Goal: Task Accomplishment & Management: Manage account settings

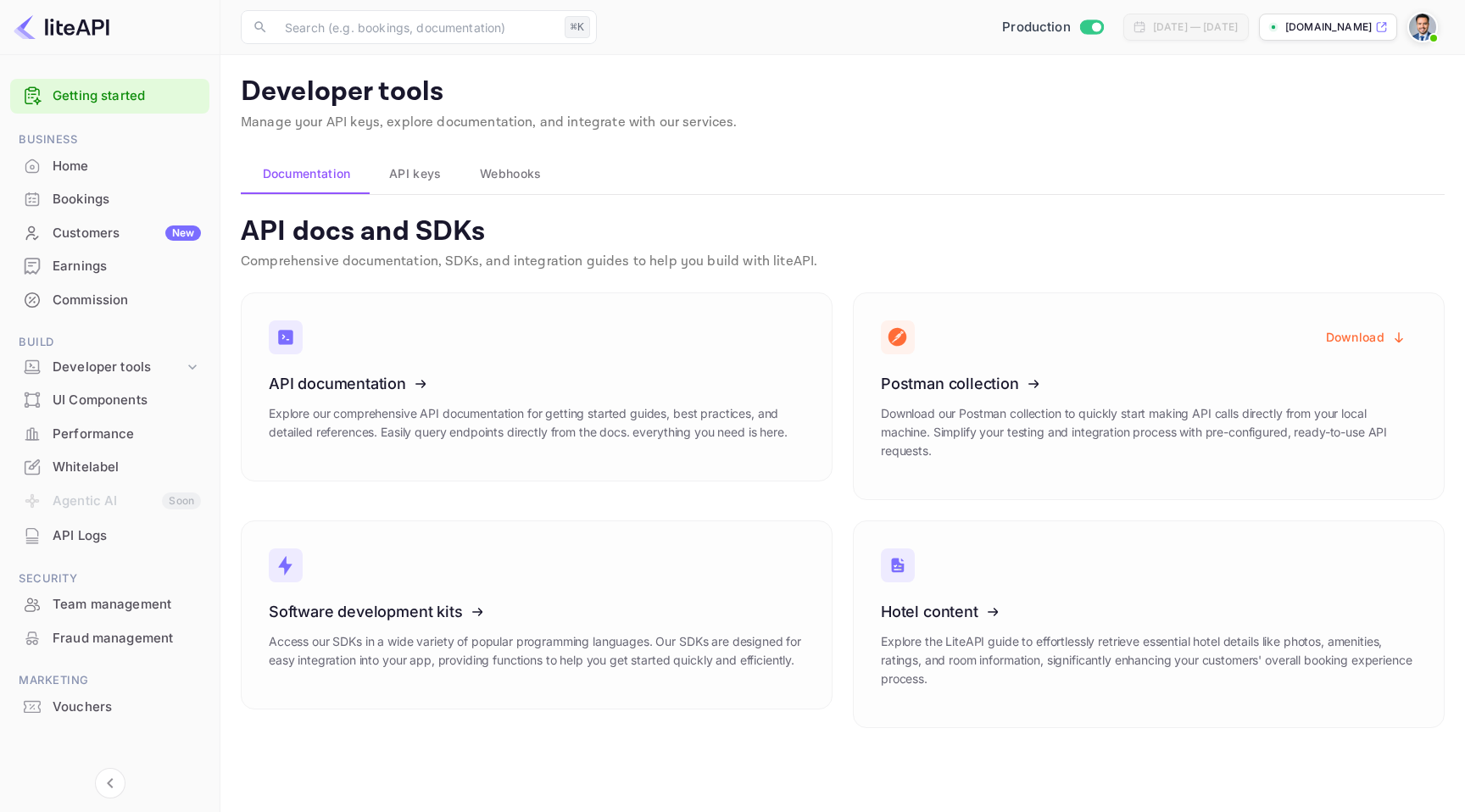
click at [109, 295] on div "Commission" at bounding box center [126, 300] width 148 height 19
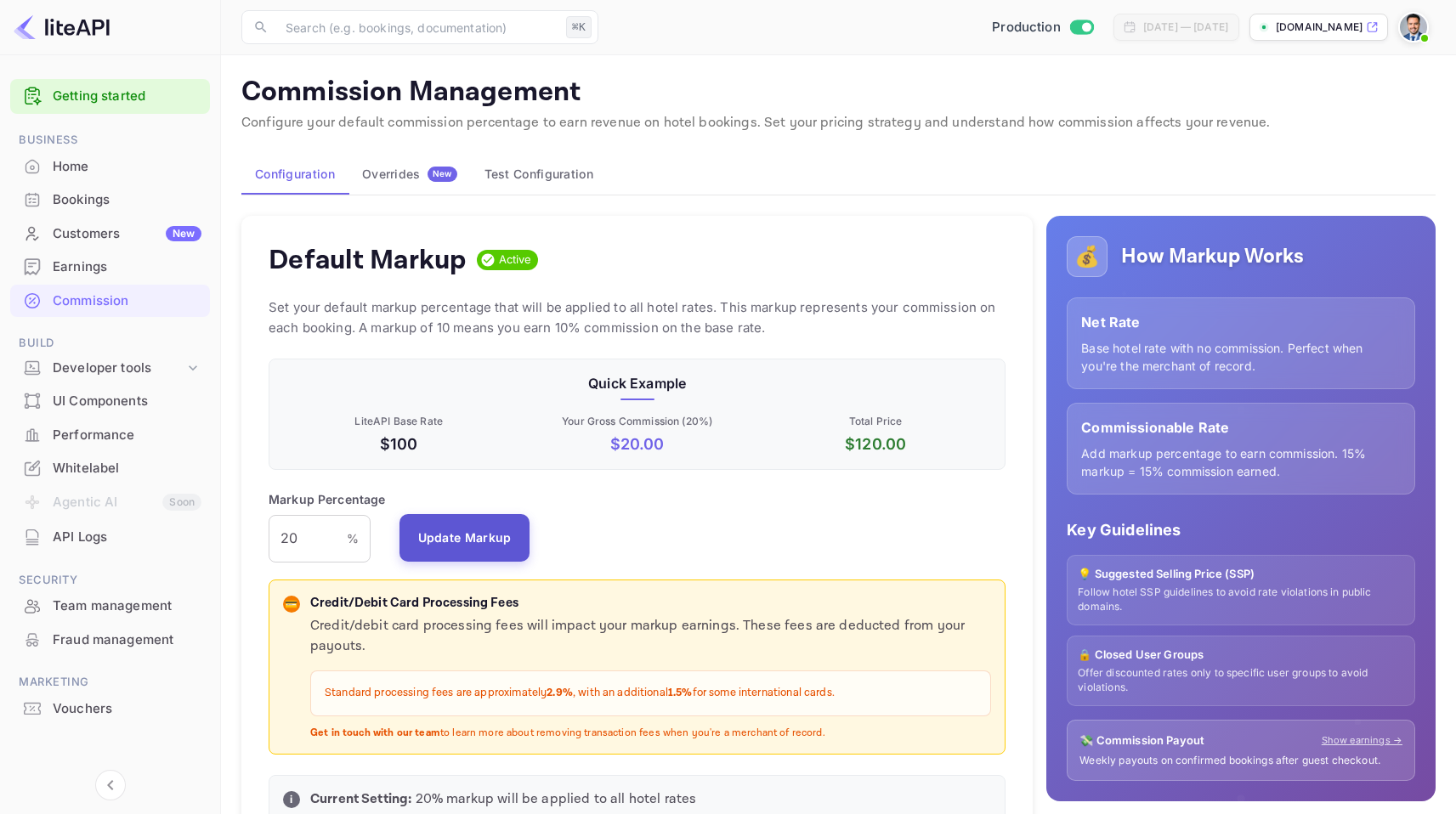
click at [464, 529] on button "Update Markup" at bounding box center [465, 537] width 131 height 48
click at [399, 173] on div "Overrides New" at bounding box center [409, 174] width 95 height 16
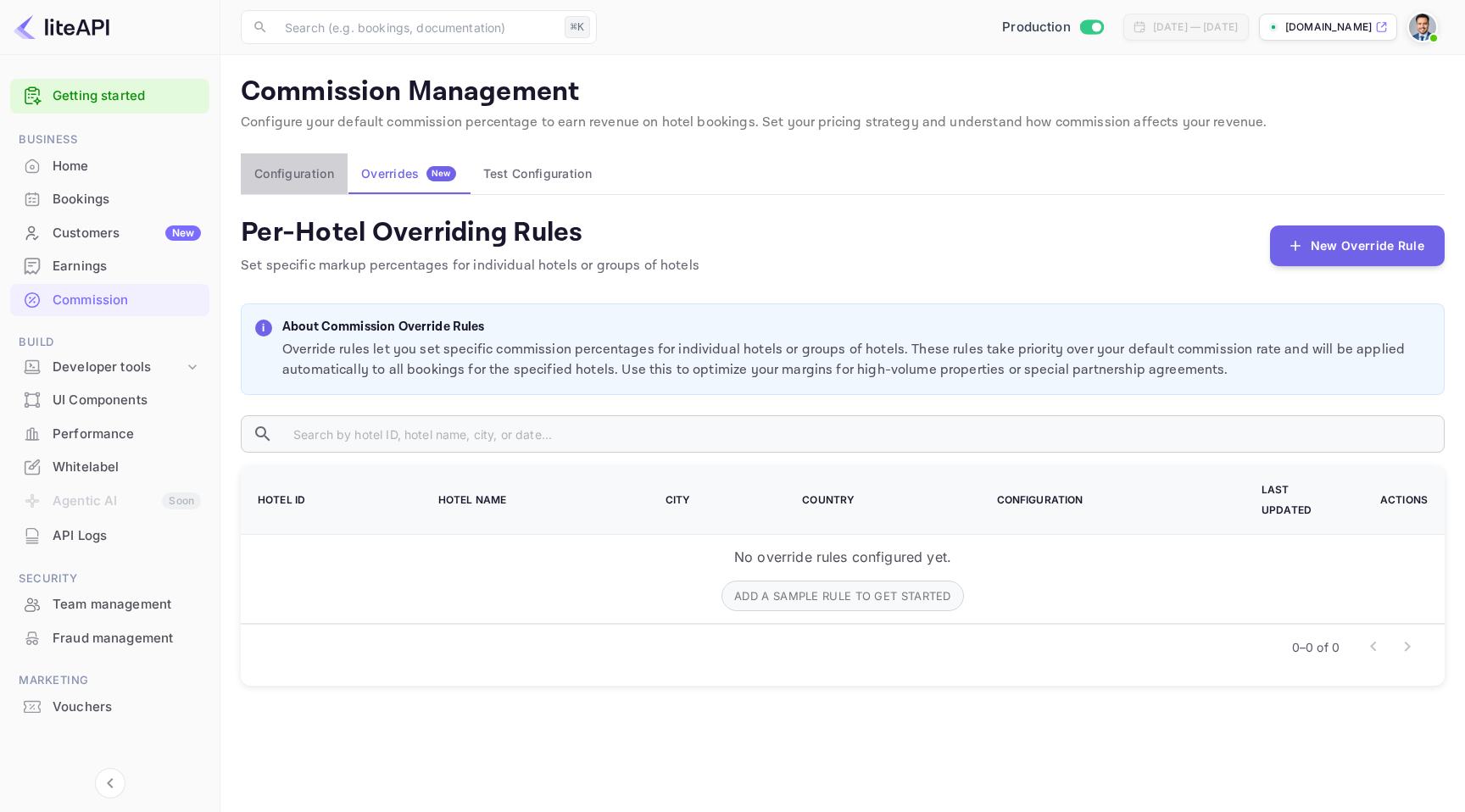
click at [310, 180] on button "Configuration" at bounding box center [294, 173] width 107 height 41
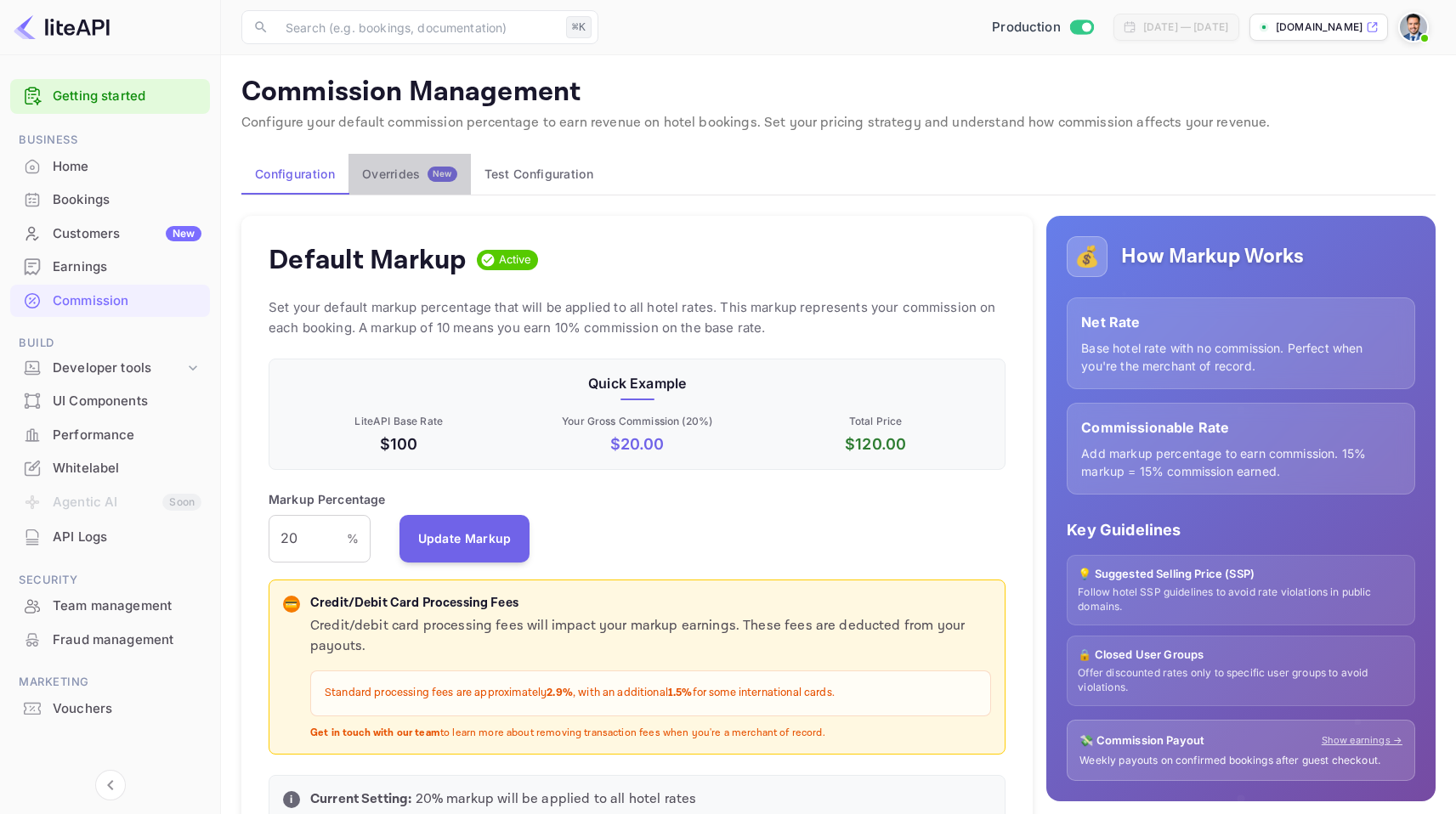
click at [397, 175] on div "Overrides New" at bounding box center [409, 174] width 95 height 16
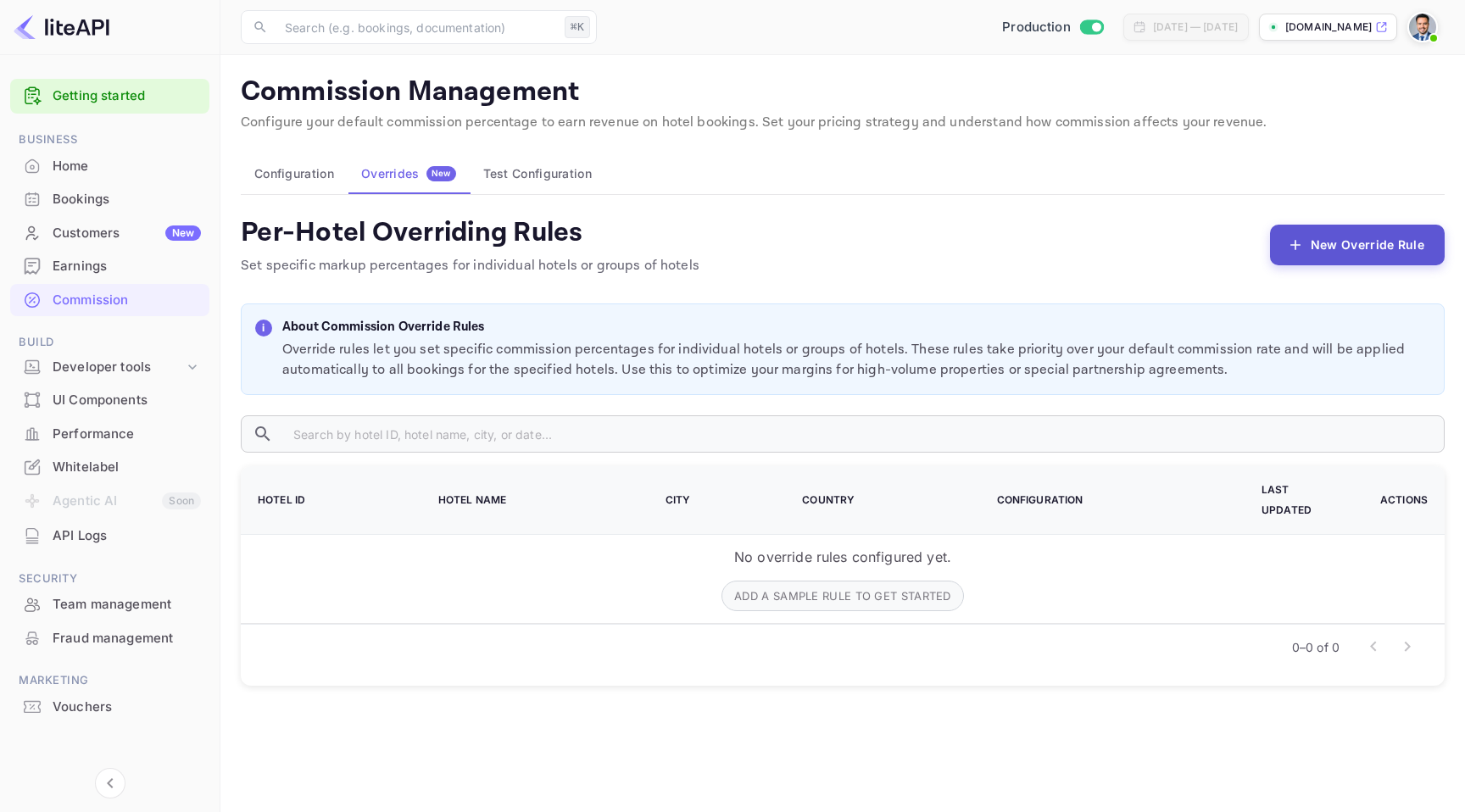
click at [1307, 236] on button "New Override Rule" at bounding box center [1357, 245] width 175 height 41
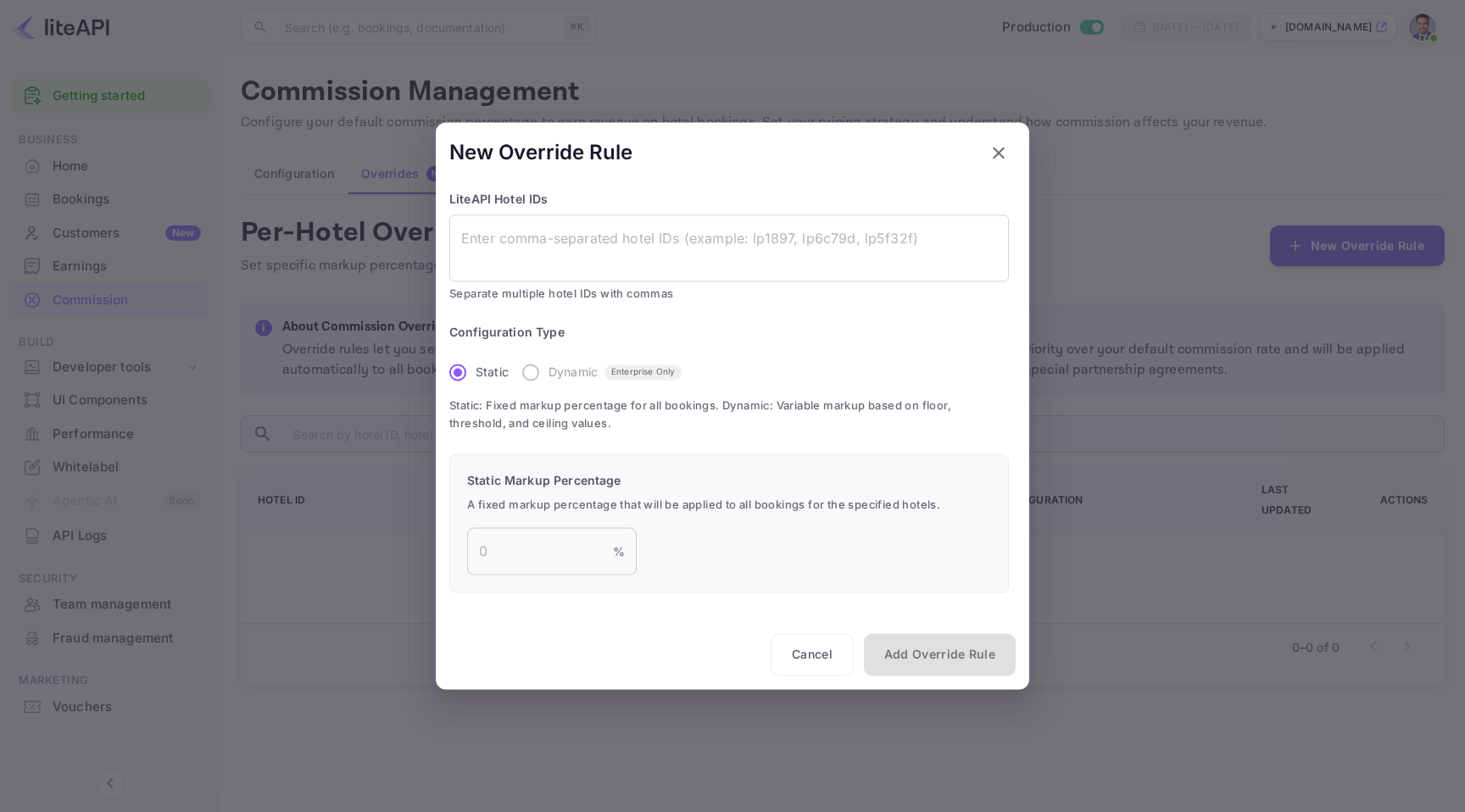
click at [542, 373] on label "Dynamic Enterprise Only" at bounding box center [597, 372] width 169 height 36
click at [531, 372] on label "Dynamic Enterprise Only" at bounding box center [597, 372] width 169 height 36
click at [623, 369] on span "Enterprise Only" at bounding box center [643, 372] width 77 height 13
click at [649, 370] on span "Enterprise Only" at bounding box center [643, 372] width 77 height 13
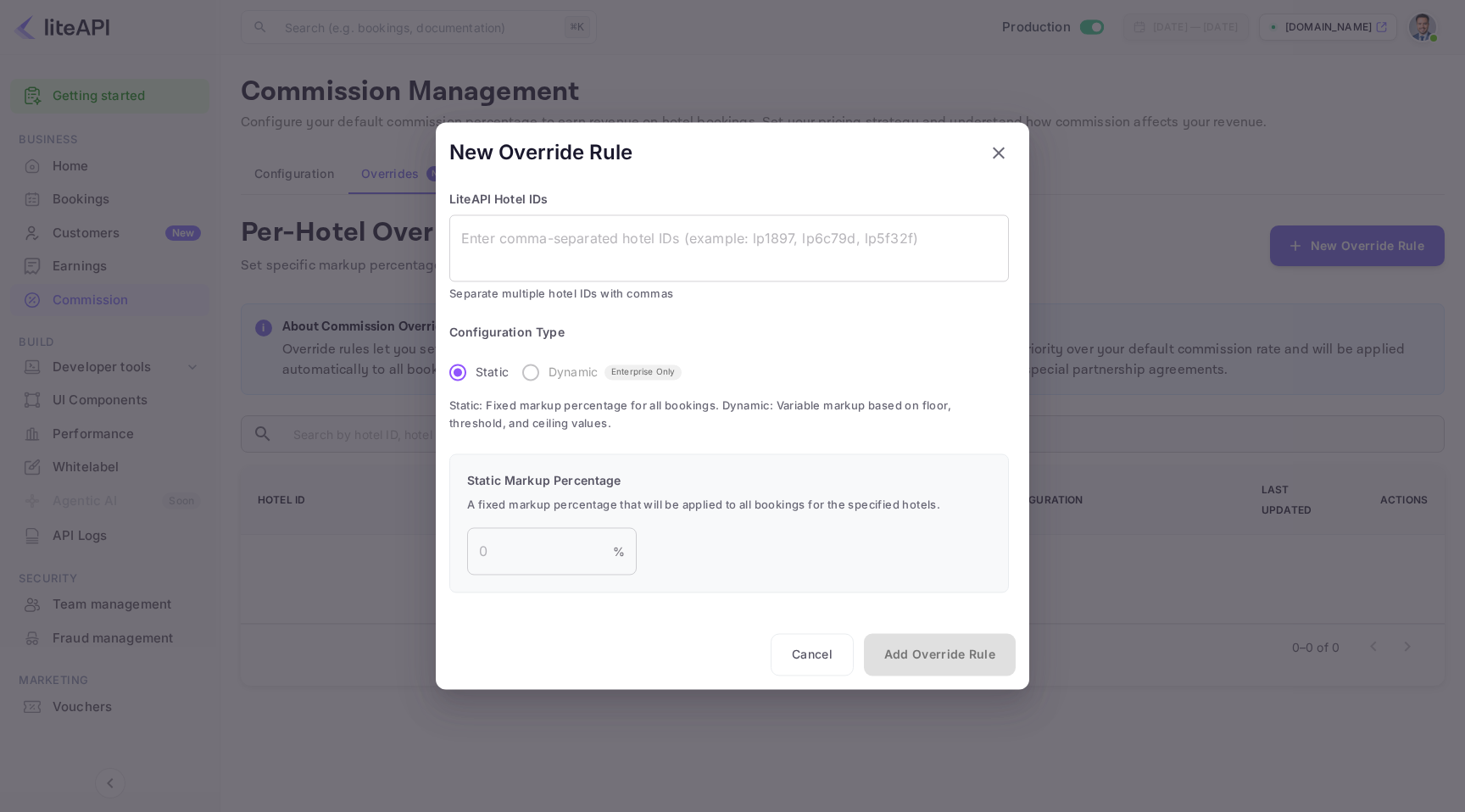
click at [682, 374] on span "Enterprise Only" at bounding box center [643, 372] width 77 height 13
drag, startPoint x: 648, startPoint y: 366, endPoint x: 675, endPoint y: 372, distance: 27.7
click at [673, 372] on span "Enterprise Only" at bounding box center [643, 372] width 77 height 13
click at [656, 377] on span "Enterprise Only" at bounding box center [643, 372] width 77 height 13
drag, startPoint x: 613, startPoint y: 373, endPoint x: 665, endPoint y: 377, distance: 52.2
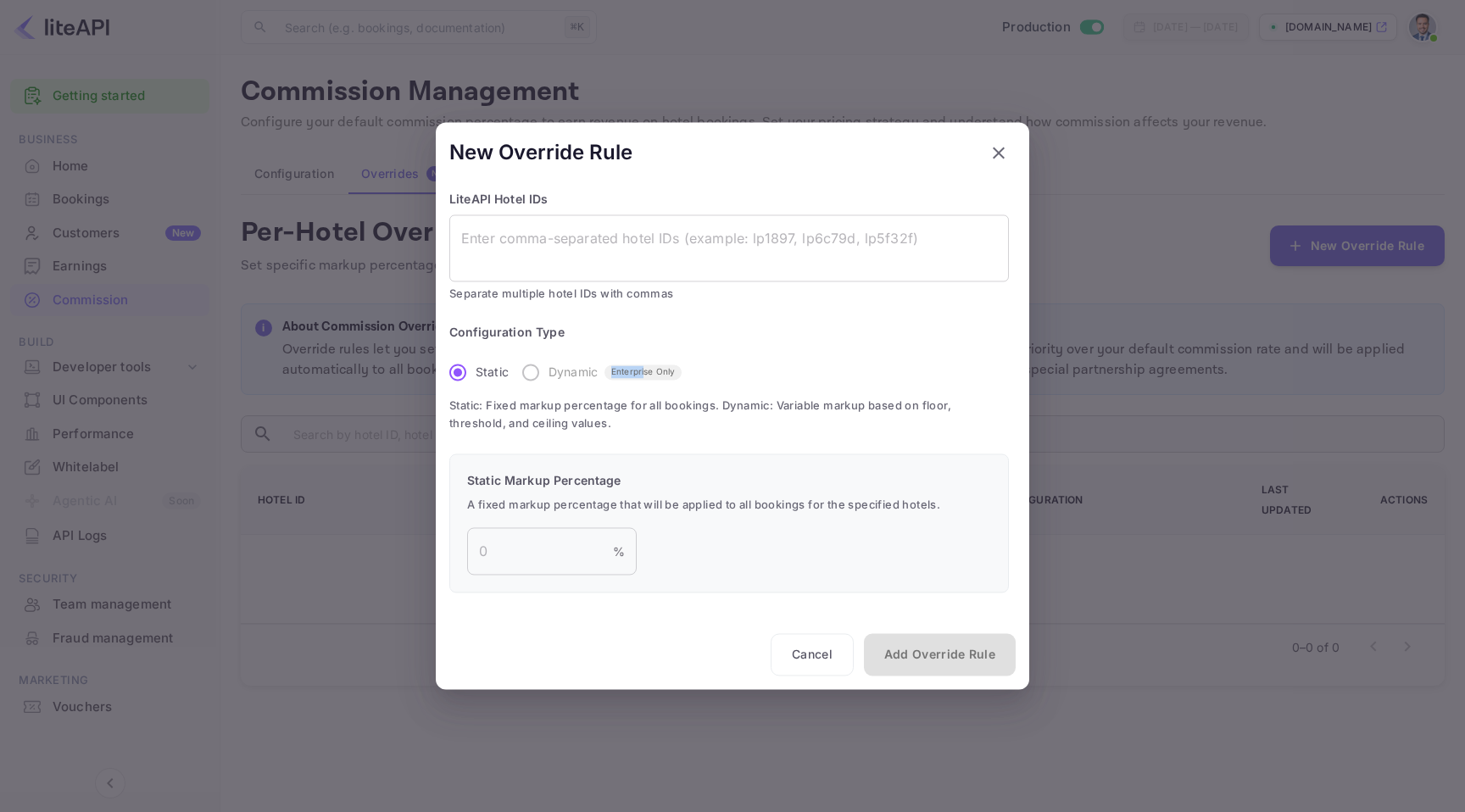
click at [655, 376] on div "Dynamic Enterprise Only" at bounding box center [615, 372] width 133 height 17
drag, startPoint x: 613, startPoint y: 369, endPoint x: 674, endPoint y: 374, distance: 61.2
click at [637, 370] on span "Enterprise Only" at bounding box center [643, 372] width 77 height 13
drag, startPoint x: 615, startPoint y: 370, endPoint x: 636, endPoint y: 372, distance: 21.1
click at [617, 370] on span "Enterprise Only" at bounding box center [643, 372] width 77 height 13
